Goal: Task Accomplishment & Management: Manage account settings

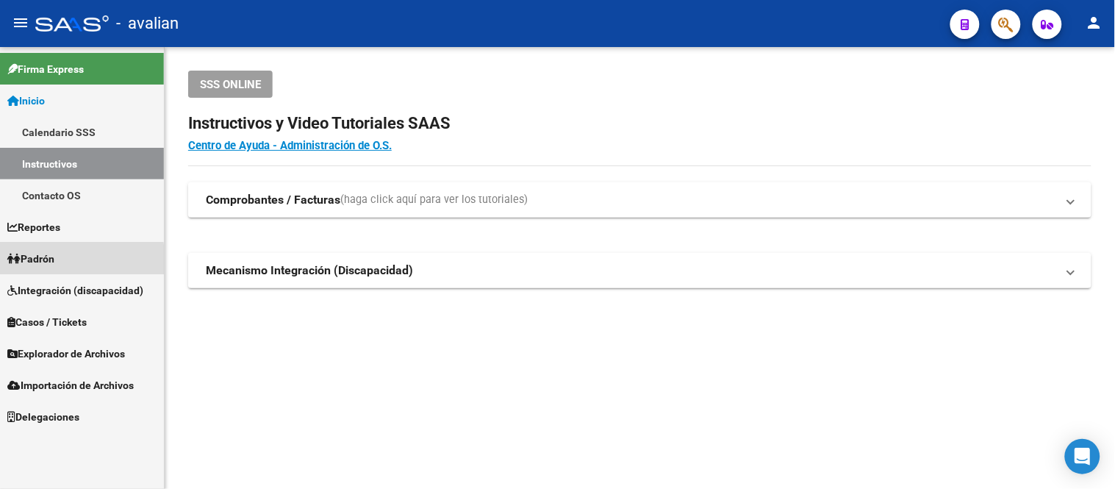
click at [69, 260] on link "Padrón" at bounding box center [82, 258] width 164 height 32
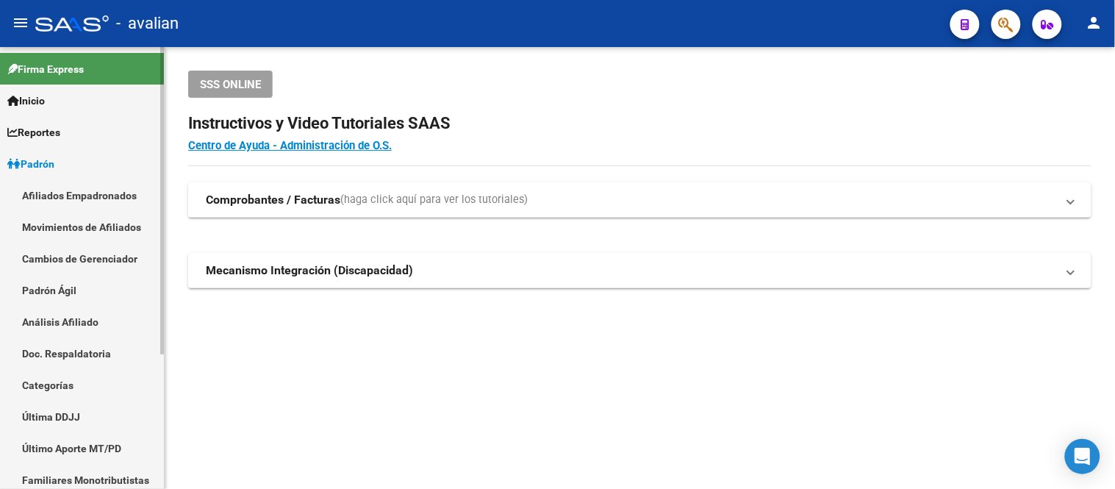
click at [86, 193] on link "Afiliados Empadronados" at bounding box center [82, 195] width 164 height 32
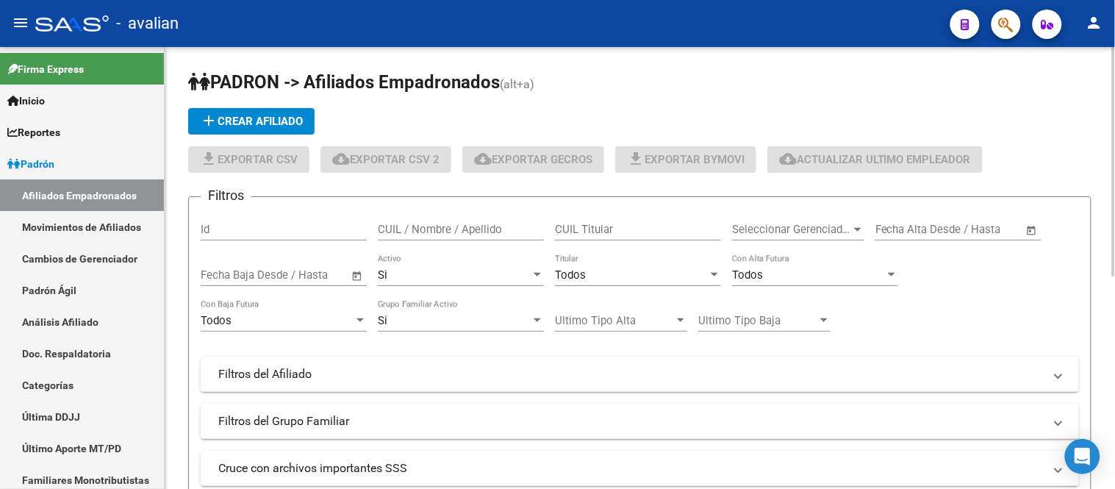
click at [470, 231] on input "CUIL / Nombre / Apellido" at bounding box center [461, 229] width 166 height 13
paste input "20959405191"
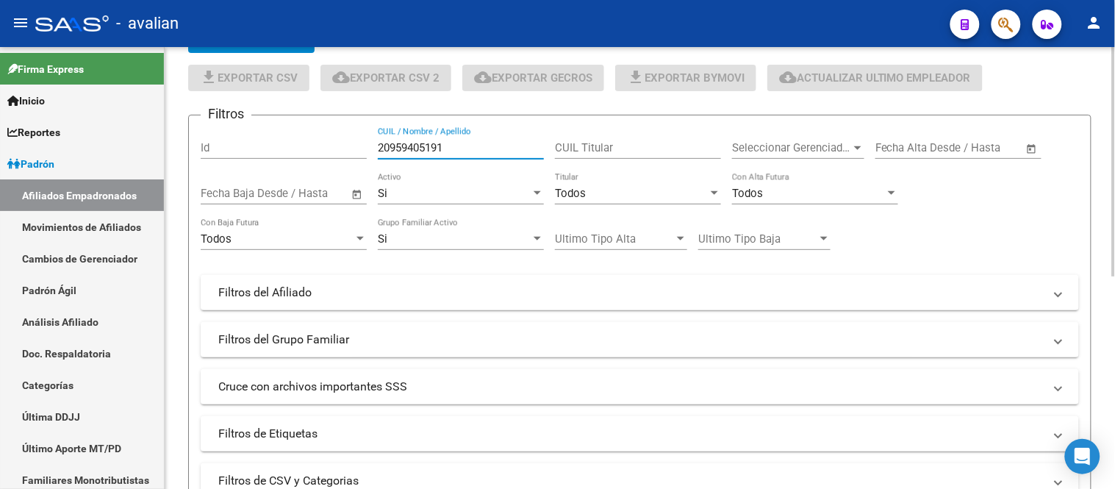
scroll to position [163, 0]
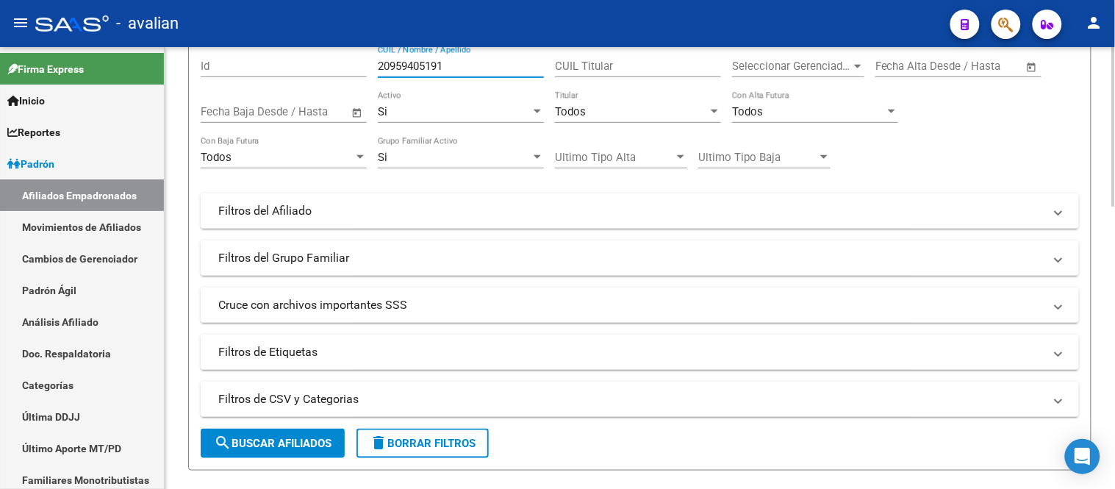
type input "20959405191"
click at [284, 450] on span "search Buscar Afiliados" at bounding box center [273, 442] width 118 height 13
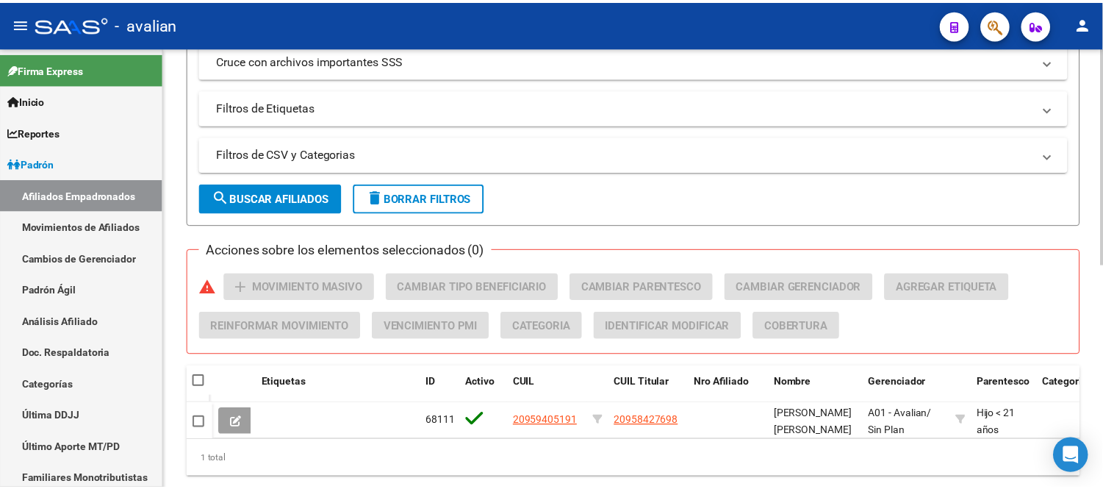
scroll to position [456, 0]
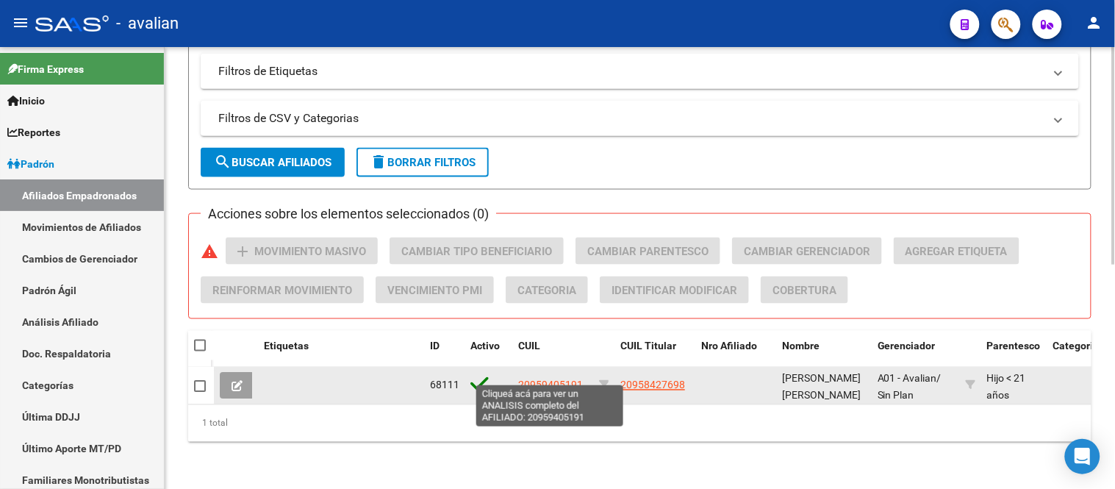
click at [539, 379] on span "20959405191" at bounding box center [550, 385] width 65 height 12
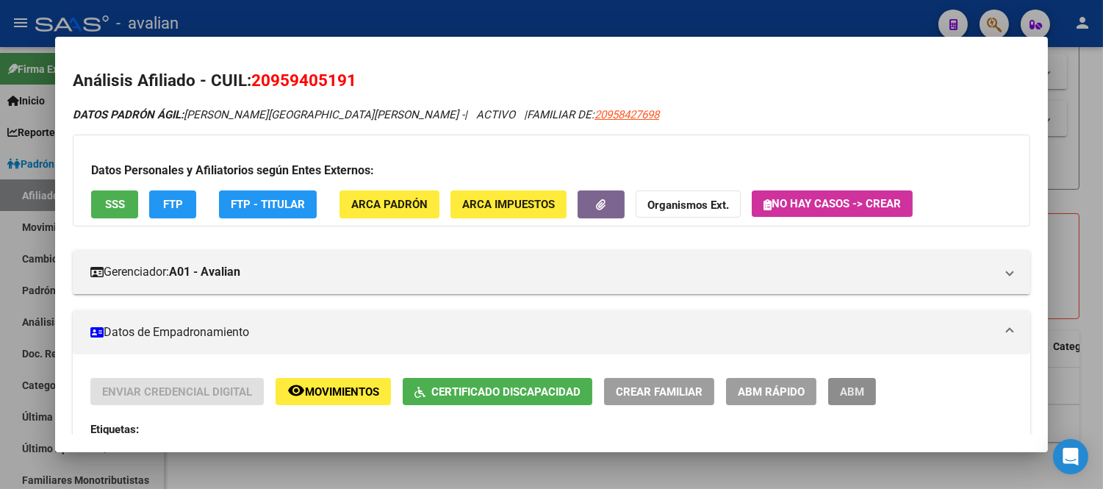
click at [855, 386] on span "ABM" at bounding box center [852, 391] width 24 height 13
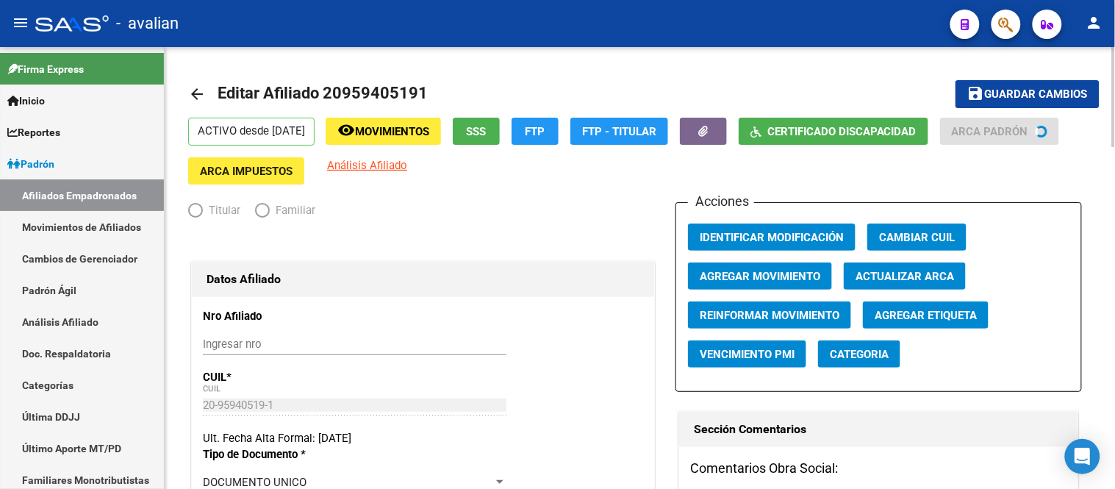
radio input "true"
type input "33-70973313-9"
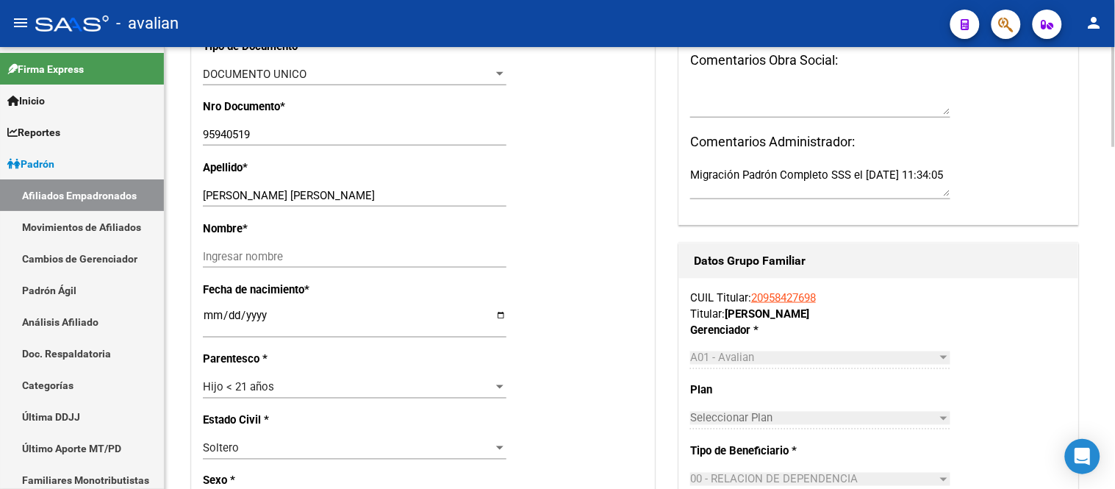
scroll to position [652, 0]
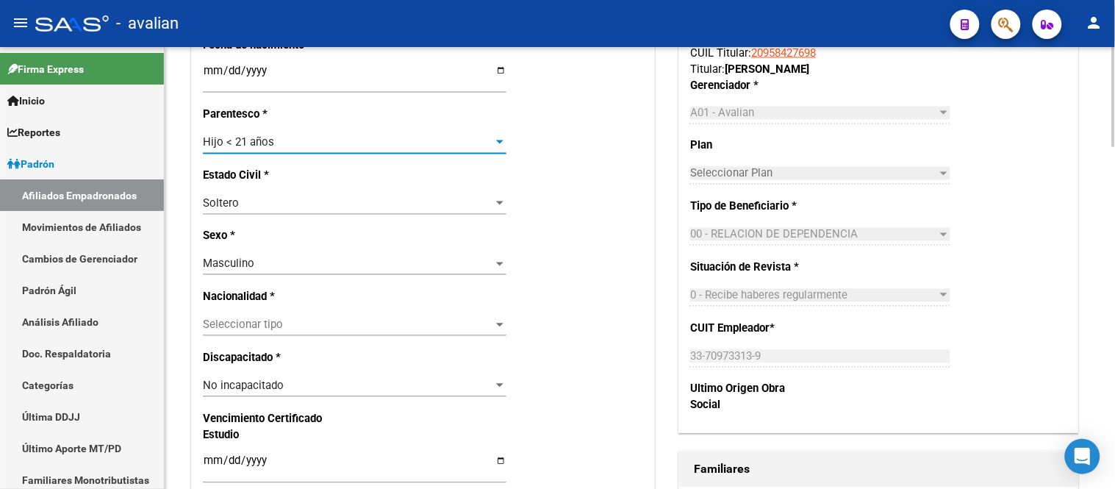
click at [500, 144] on div at bounding box center [499, 143] width 13 height 12
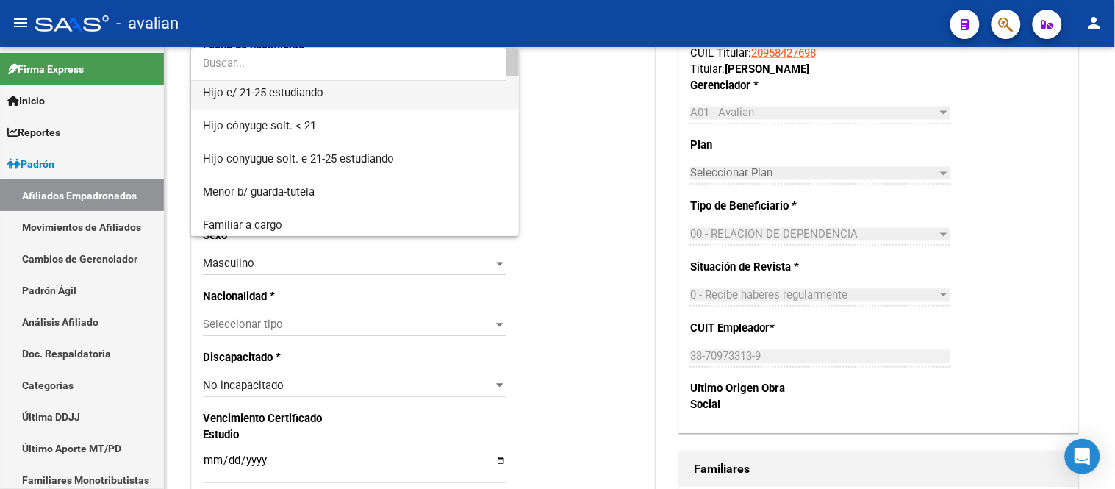
scroll to position [22, 0]
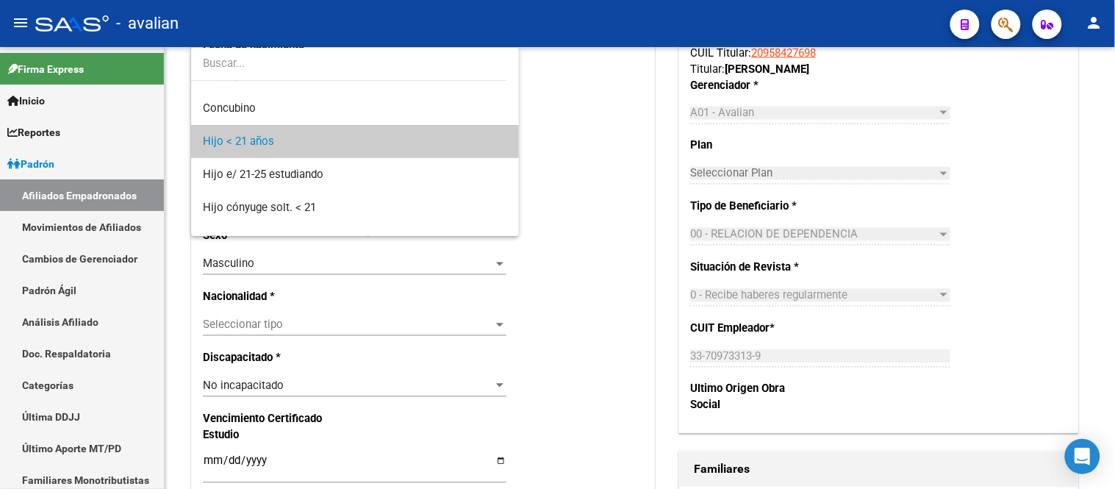
click at [582, 173] on div at bounding box center [557, 244] width 1115 height 489
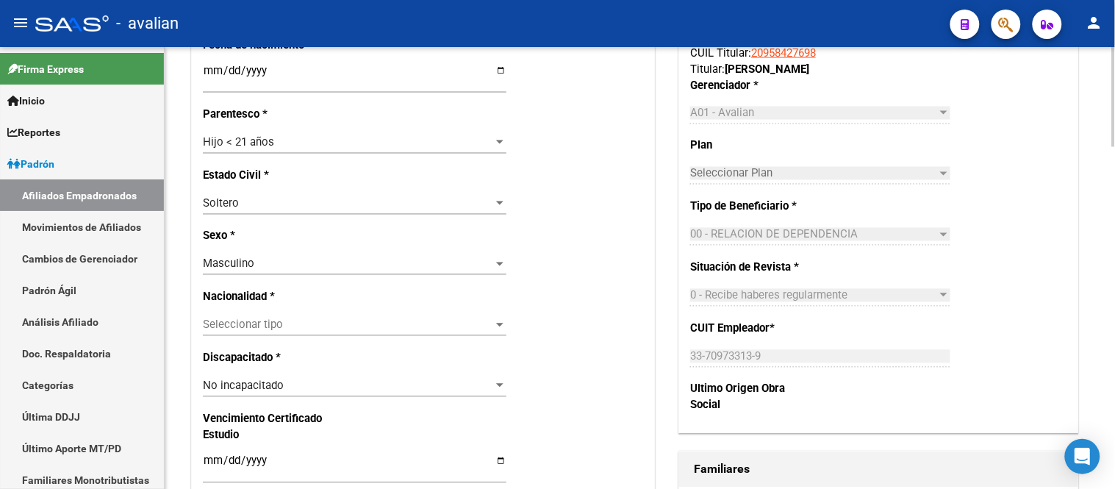
scroll to position [735, 0]
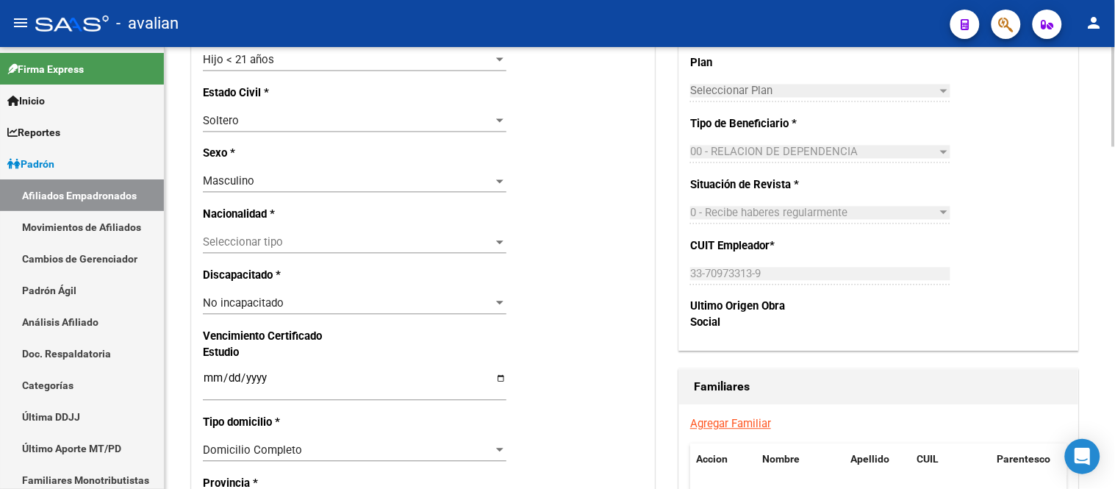
click at [337, 312] on div "No incapacitado Seleccionar tipo" at bounding box center [354, 303] width 303 height 22
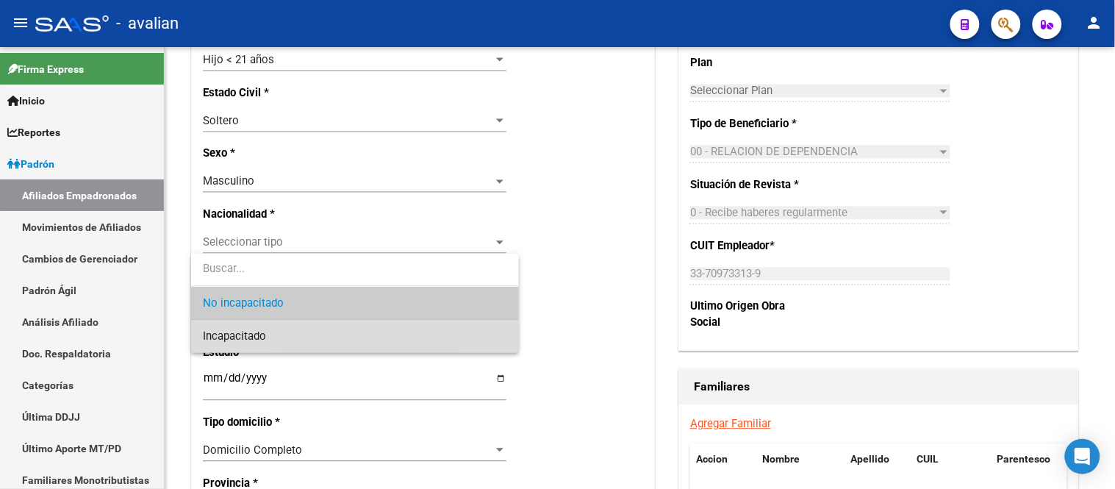
click at [302, 338] on span "Incapacitado" at bounding box center [354, 336] width 303 height 33
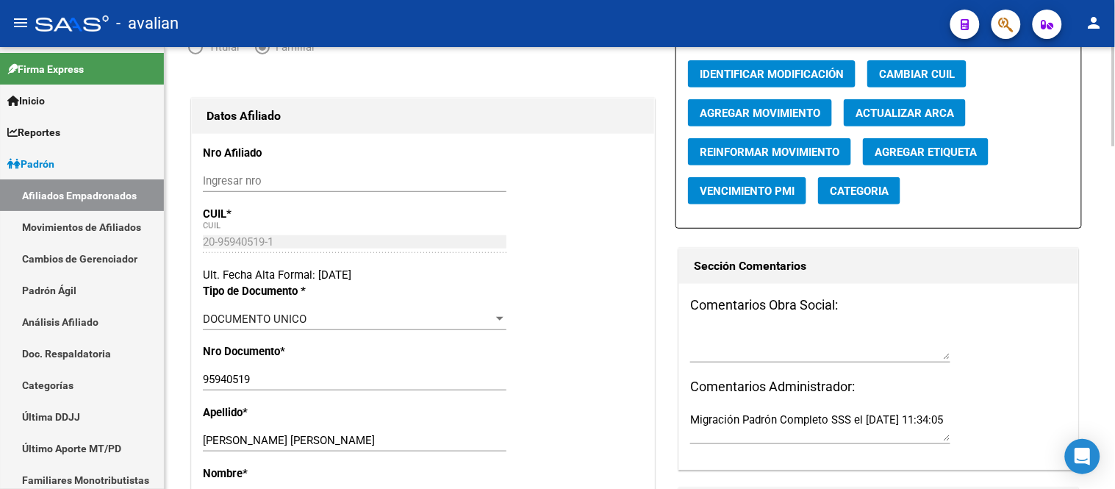
scroll to position [0, 0]
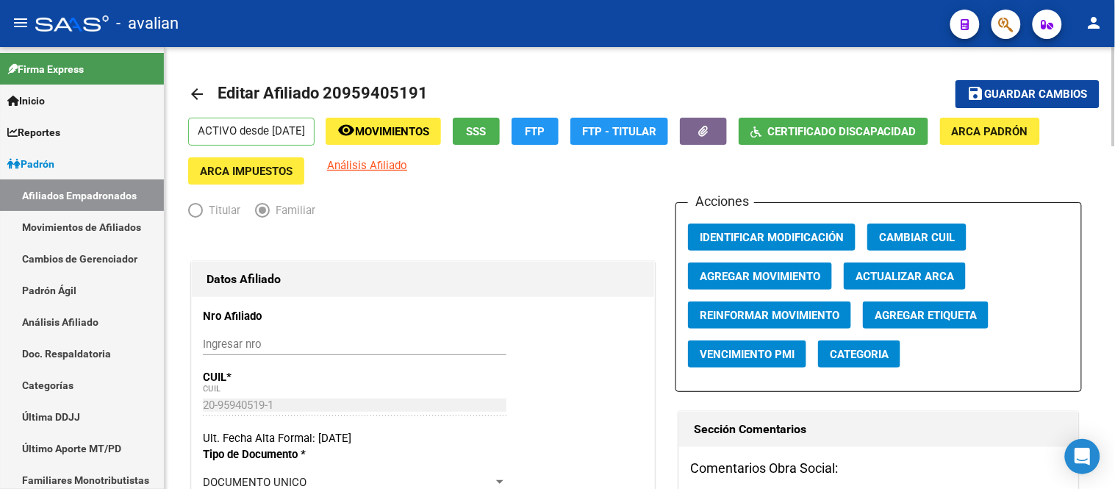
click at [1033, 84] on button "save Guardar cambios" at bounding box center [1027, 93] width 144 height 27
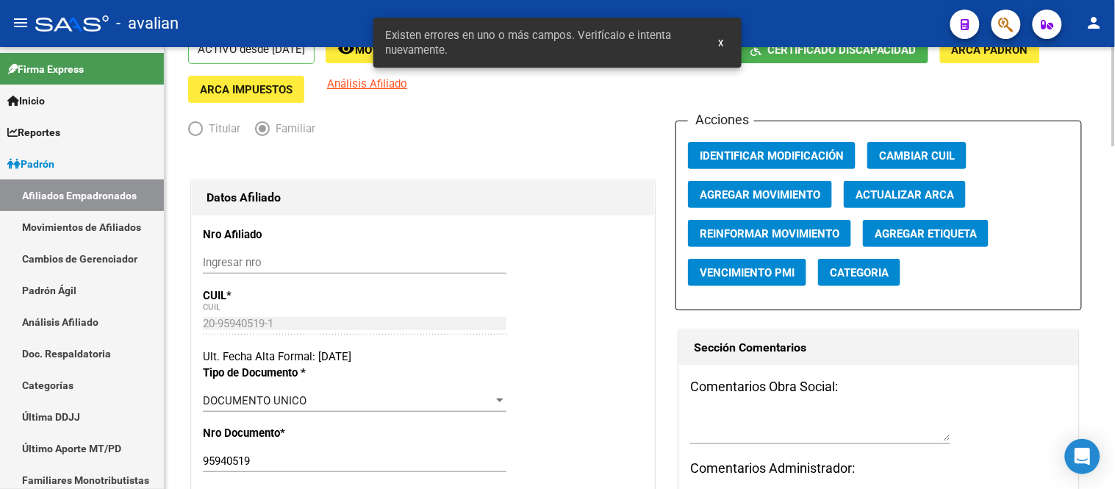
scroll to position [489, 0]
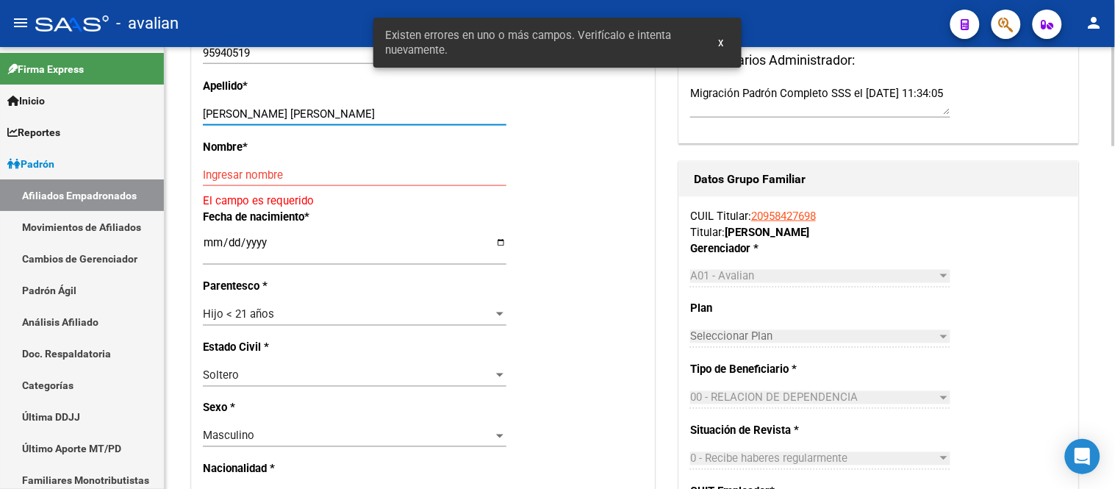
drag, startPoint x: 392, startPoint y: 113, endPoint x: 304, endPoint y: 107, distance: 88.4
click at [304, 107] on input "[PERSON_NAME] [PERSON_NAME]" at bounding box center [354, 113] width 303 height 13
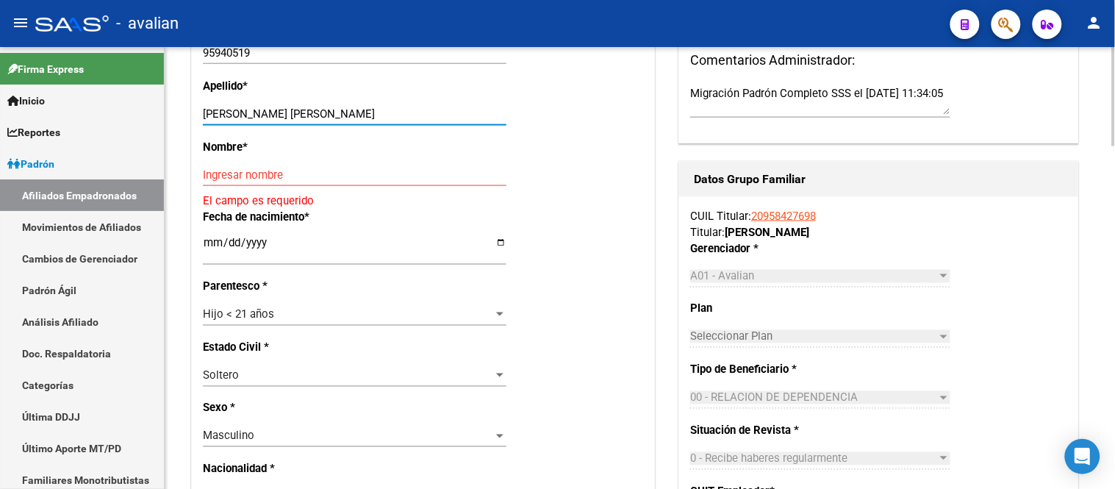
click at [290, 165] on div "Ingresar nombre" at bounding box center [354, 175] width 303 height 22
paste input "[PERSON_NAME]"
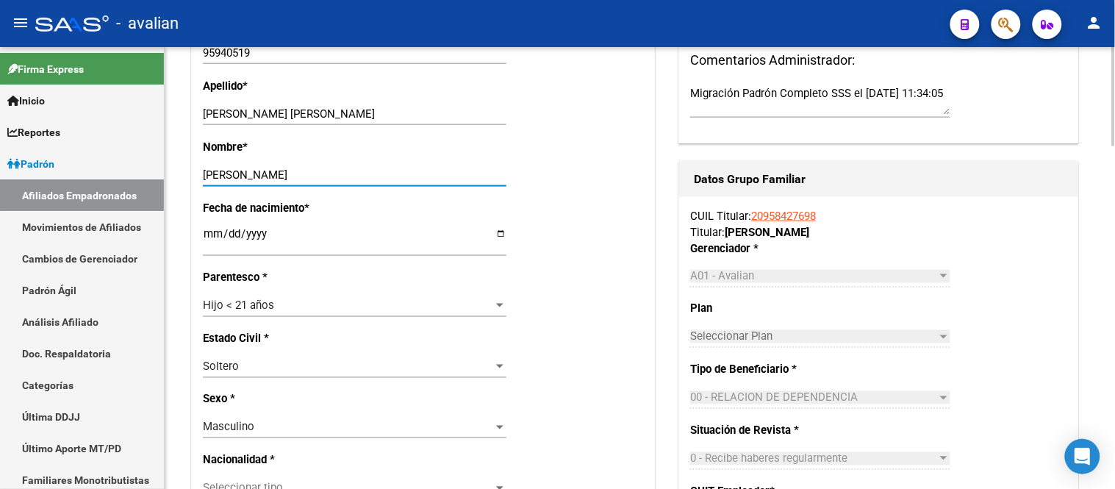
type input "[PERSON_NAME]"
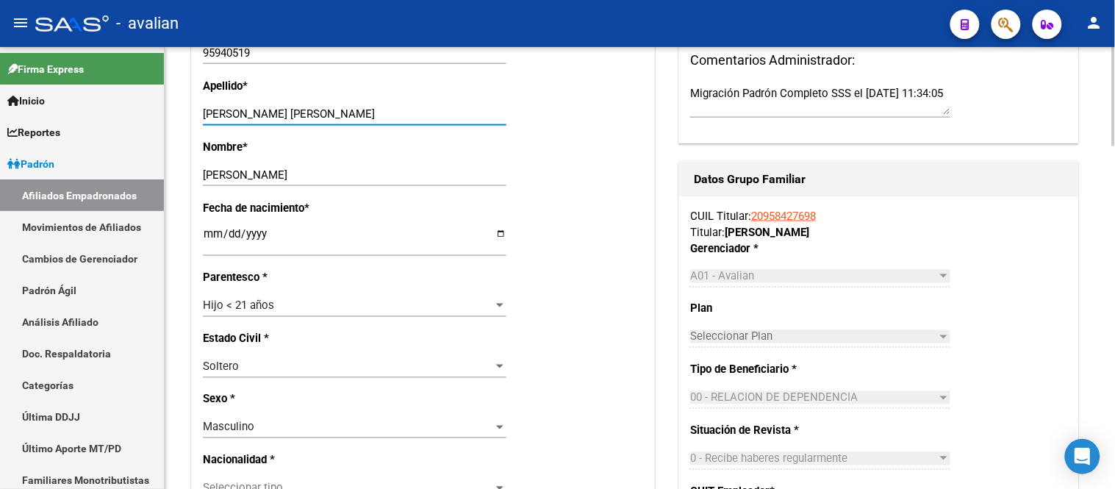
drag, startPoint x: 406, startPoint y: 112, endPoint x: 298, endPoint y: 110, distance: 107.3
click at [298, 110] on input "[PERSON_NAME] [PERSON_NAME]" at bounding box center [354, 113] width 303 height 13
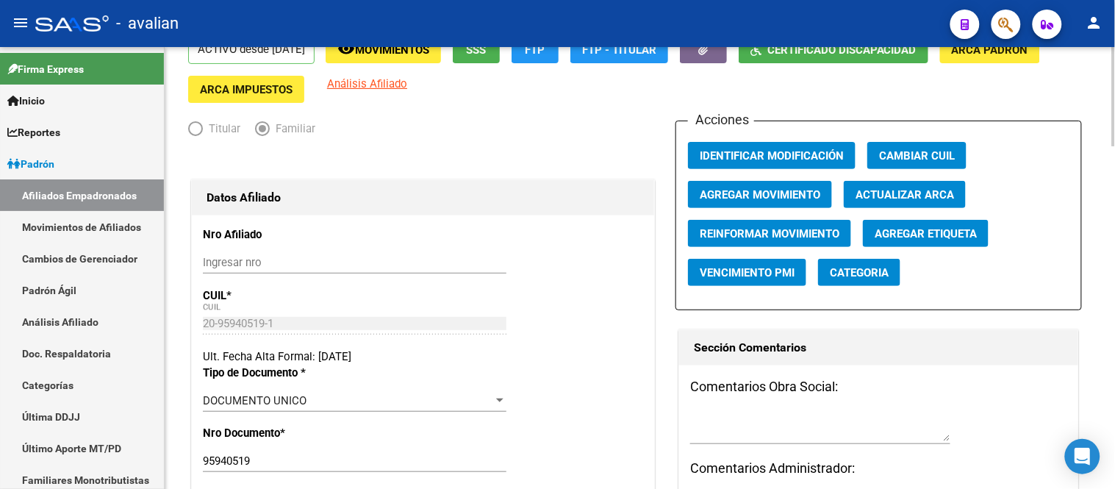
scroll to position [0, 0]
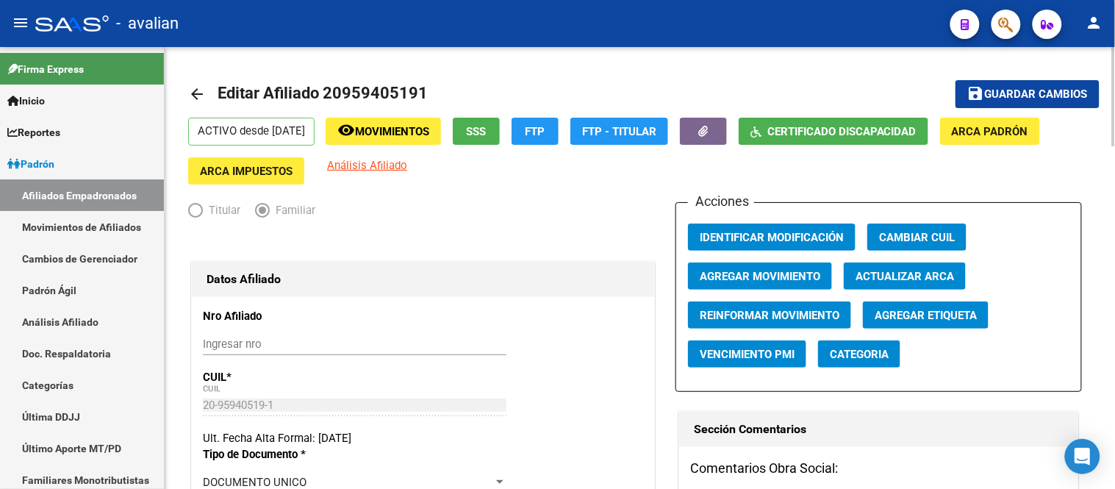
type input "[PERSON_NAME]"
click at [1015, 97] on span "Guardar cambios" at bounding box center [1036, 94] width 103 height 13
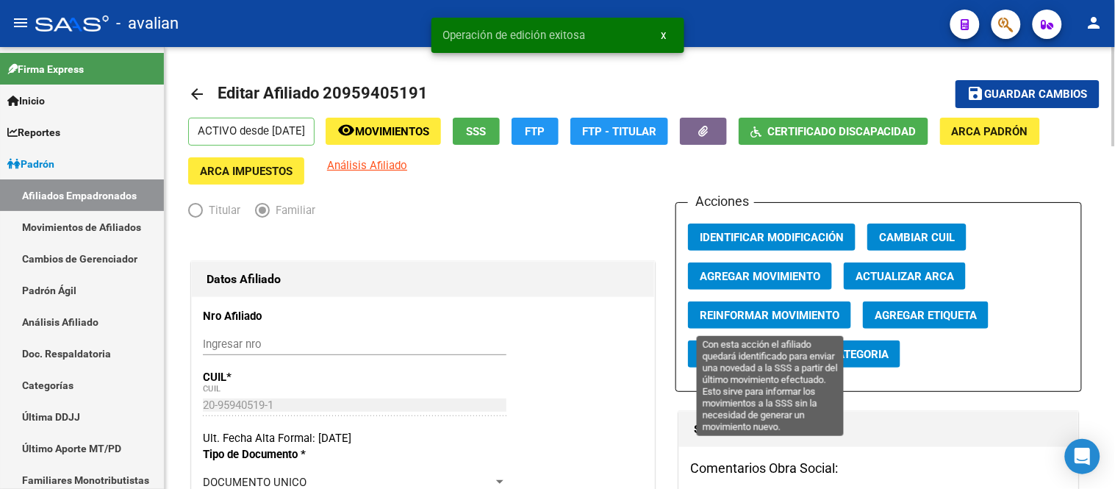
click at [751, 318] on span "Reinformar Movimiento" at bounding box center [770, 315] width 140 height 13
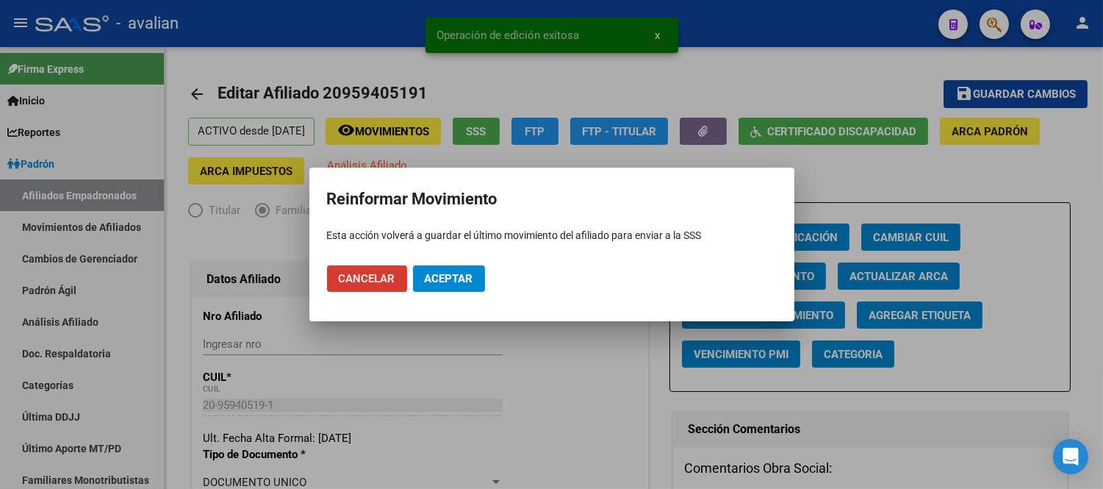
click at [421, 274] on button "Aceptar" at bounding box center [449, 278] width 72 height 26
